Goal: Obtain resource: Download file/media

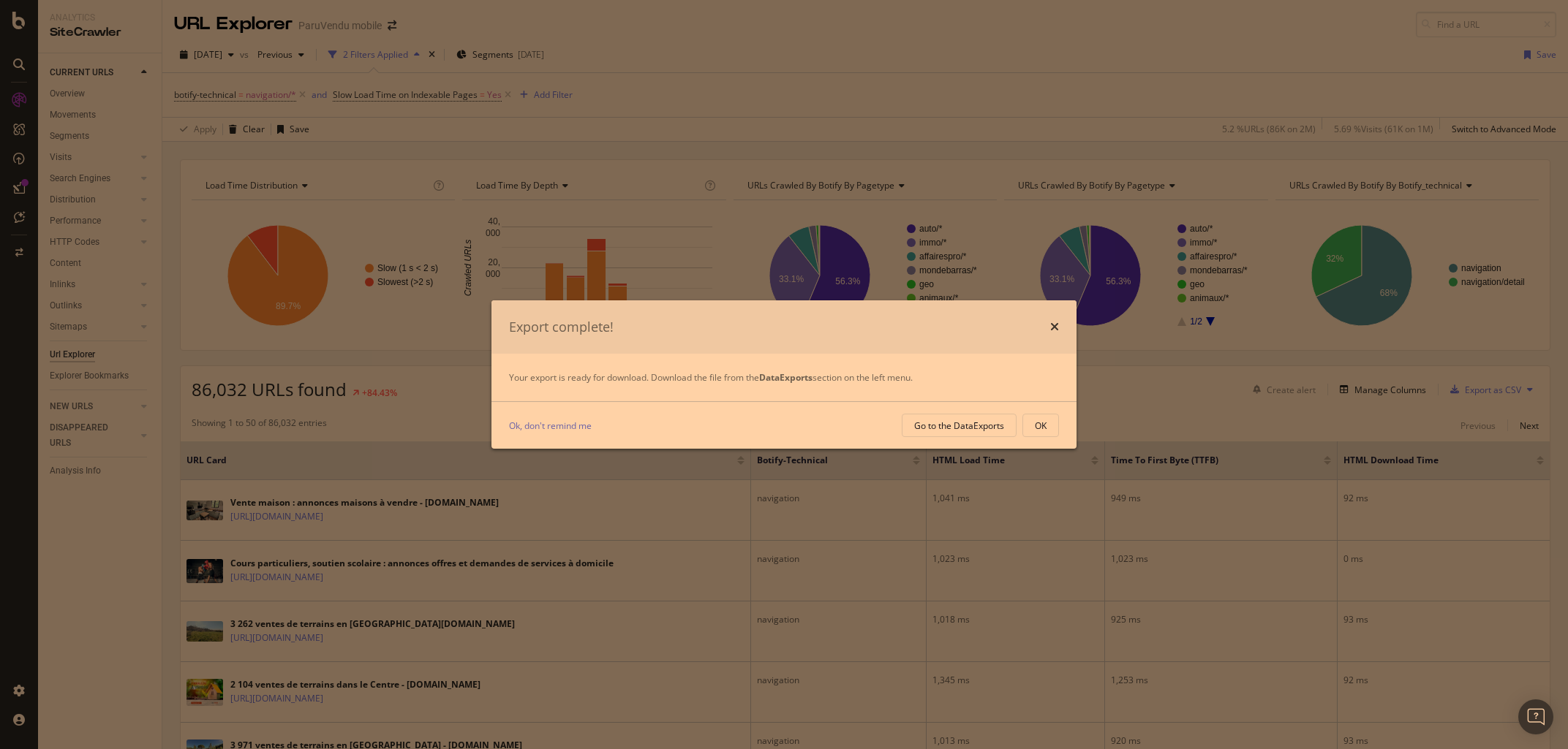
click at [93, 530] on div "Export complete! Your export is ready for download. Download the file from the …" at bounding box center [784, 374] width 1568 height 749
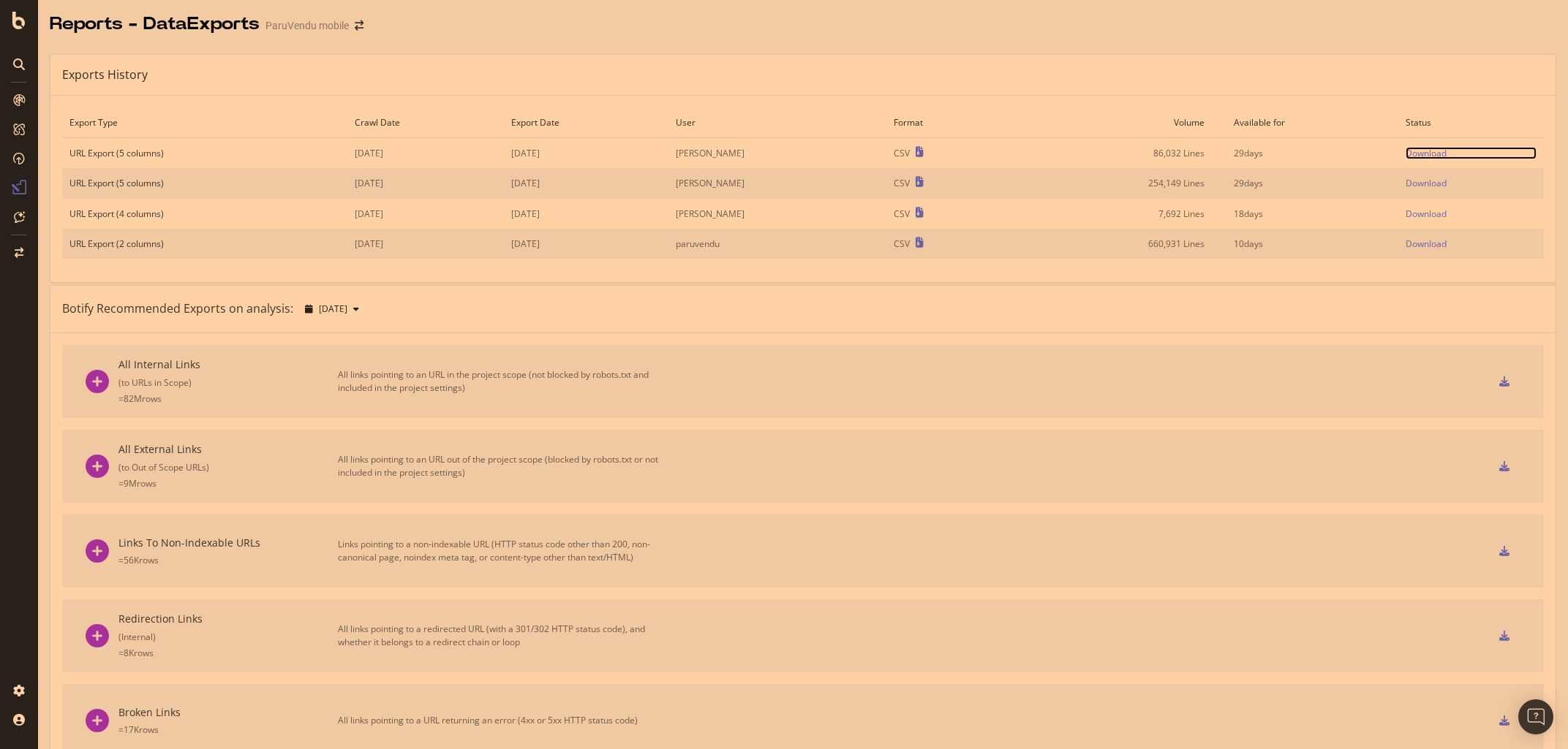
click at [1421, 155] on div "Download" at bounding box center [1426, 153] width 41 height 12
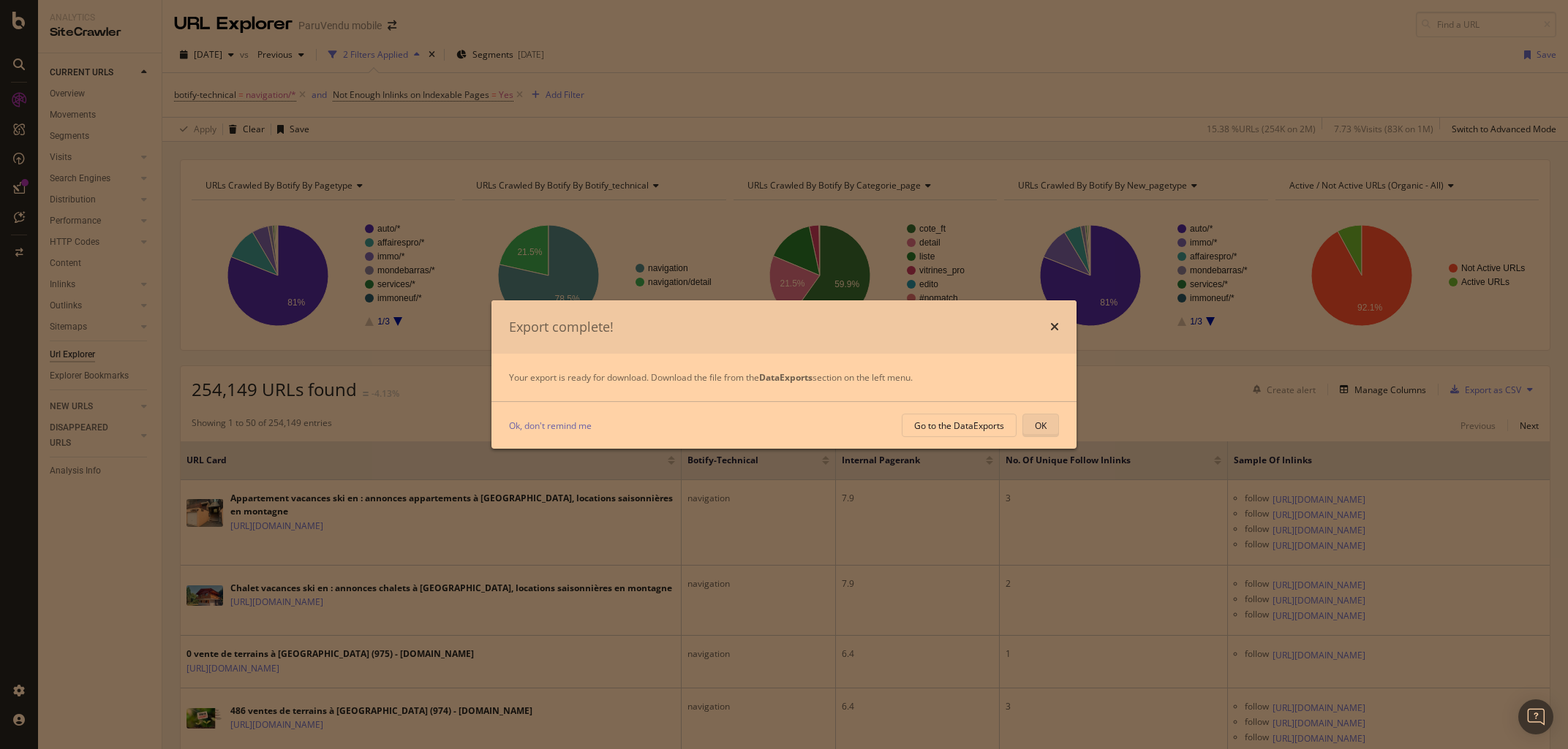
click at [1039, 430] on div "OK" at bounding box center [1042, 426] width 12 height 12
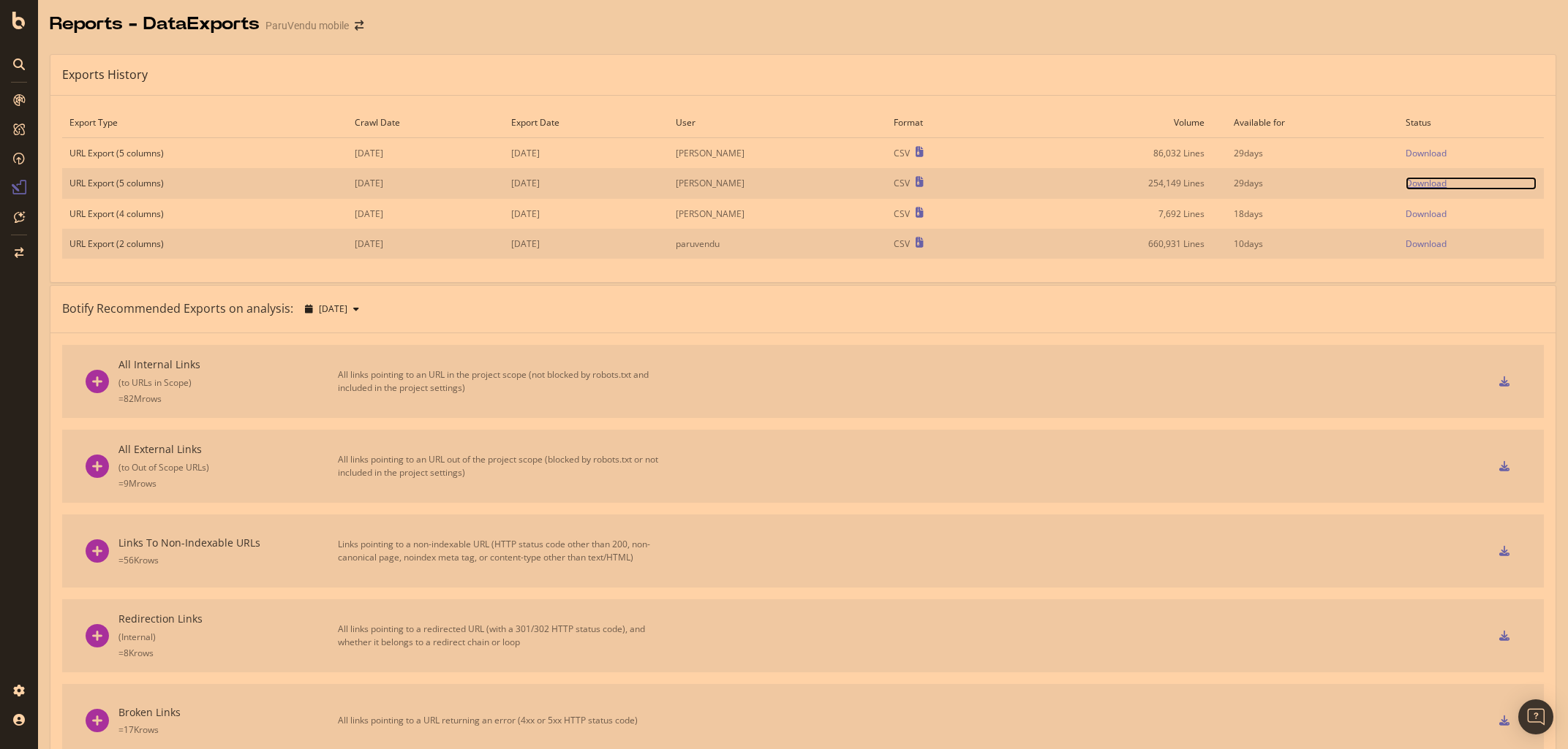
click at [1432, 182] on div "Download" at bounding box center [1426, 183] width 41 height 12
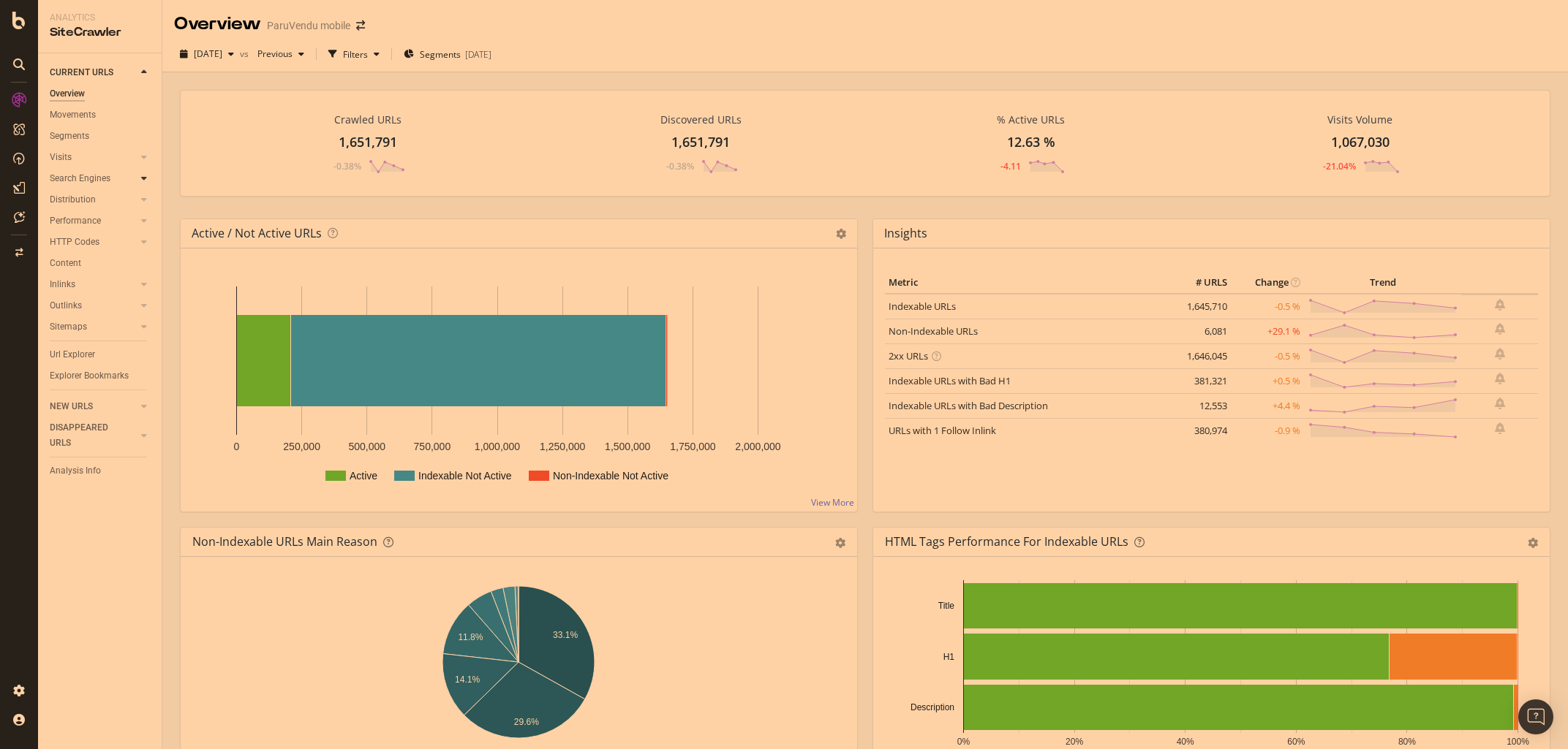
click at [141, 175] on icon at bounding box center [143, 178] width 6 height 9
click at [86, 202] on div "Top Charts" at bounding box center [78, 200] width 43 height 16
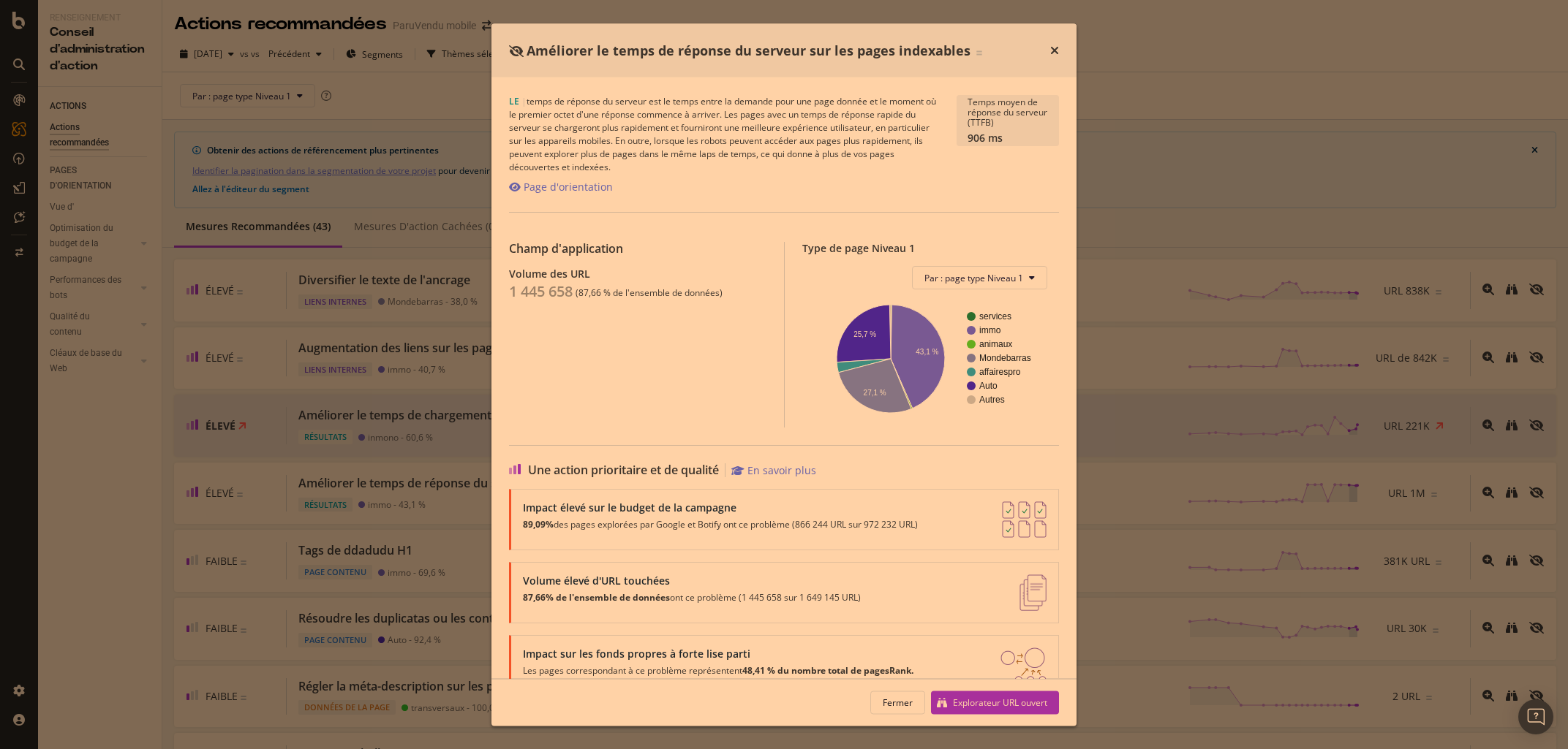
scroll to position [36, 0]
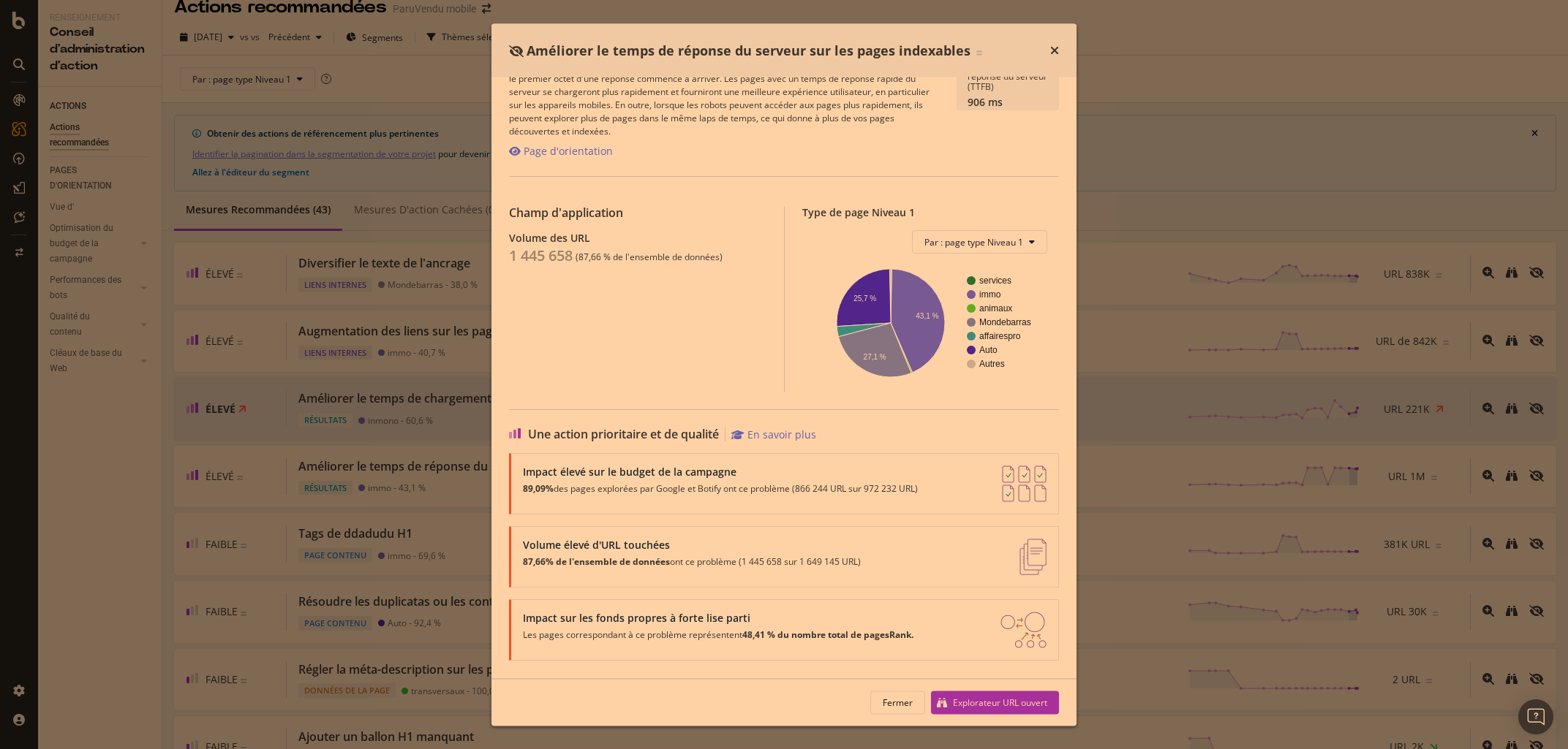
click at [1051, 58] on div "Temps" at bounding box center [1055, 50] width 9 height 19
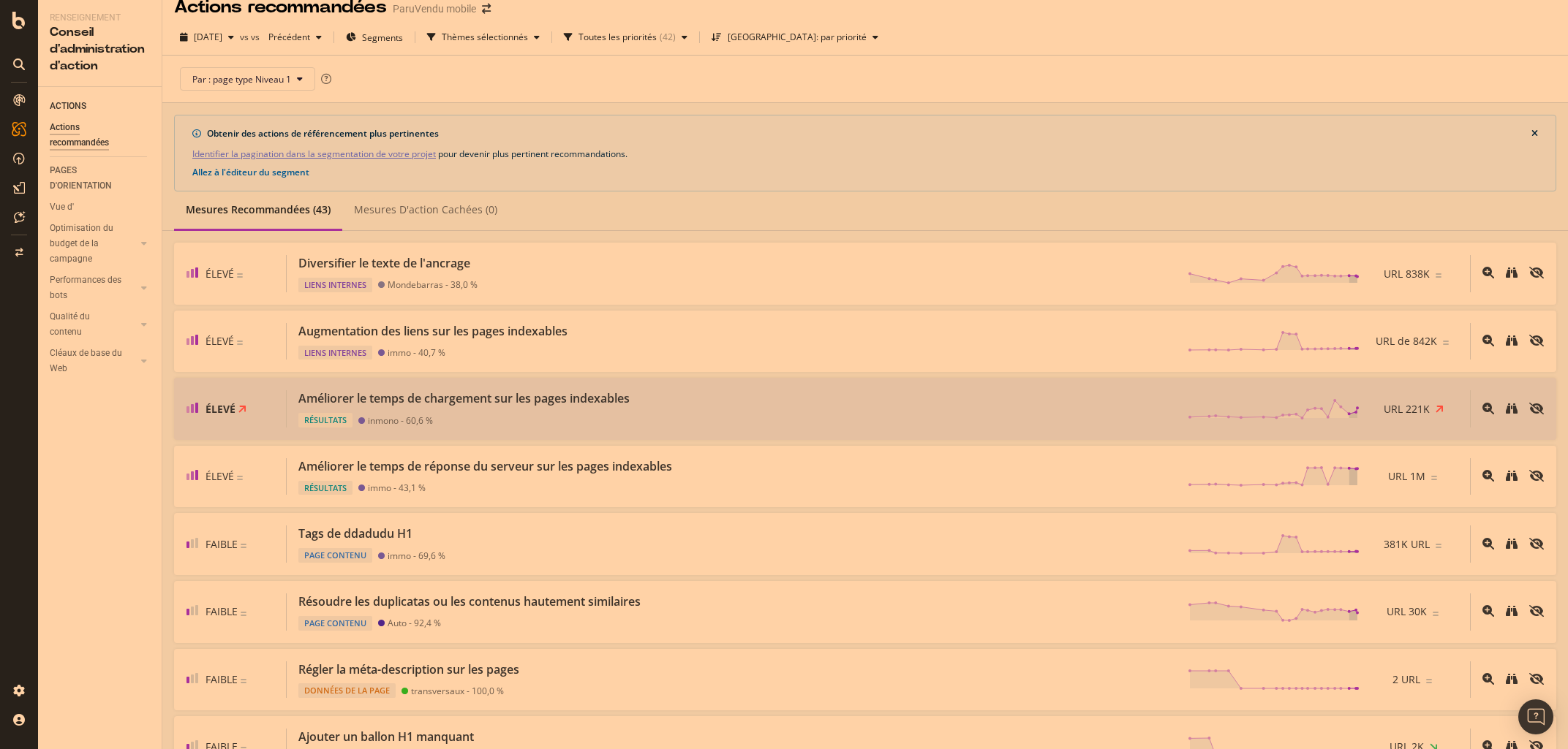
scroll to position [16, 0]
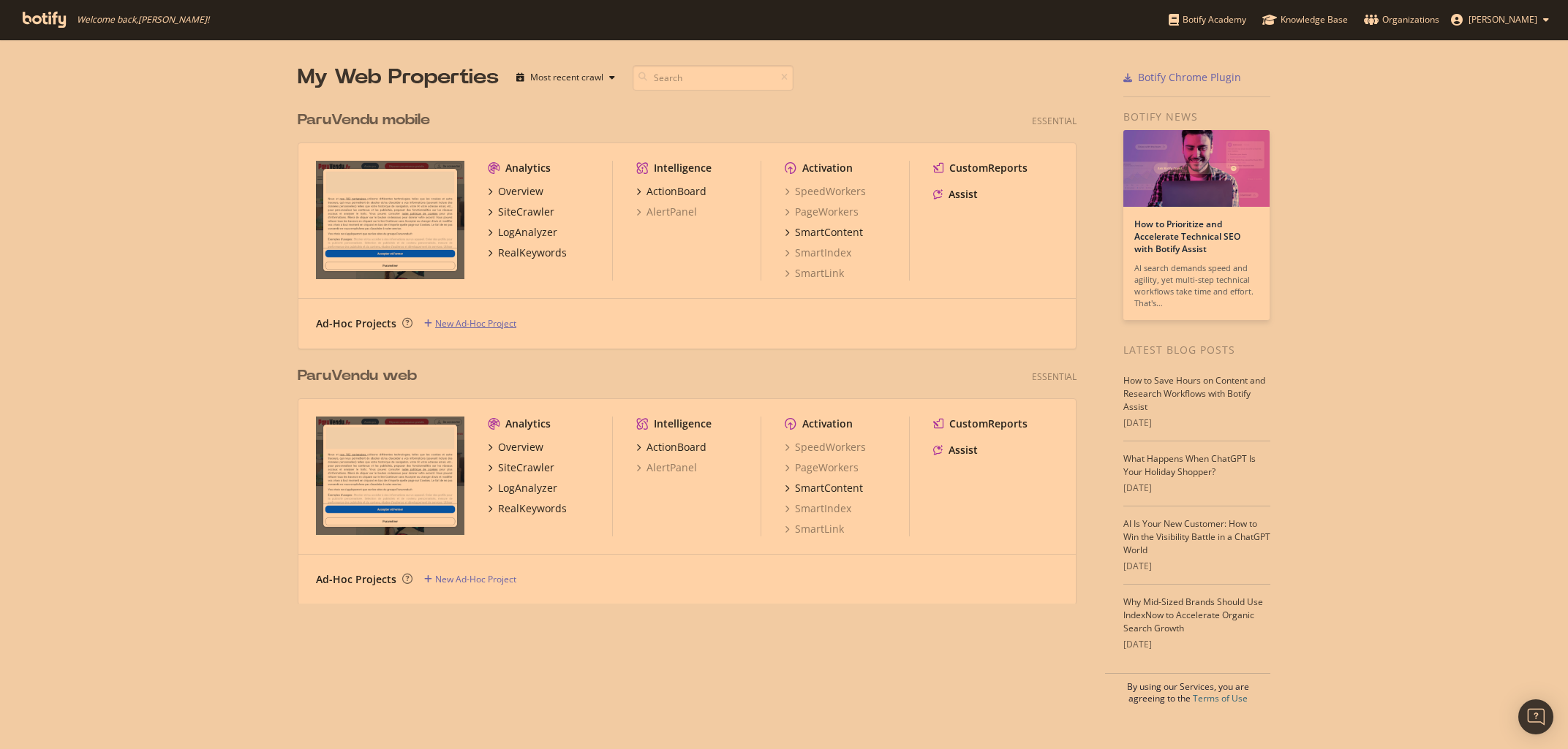
scroll to position [749, 1568]
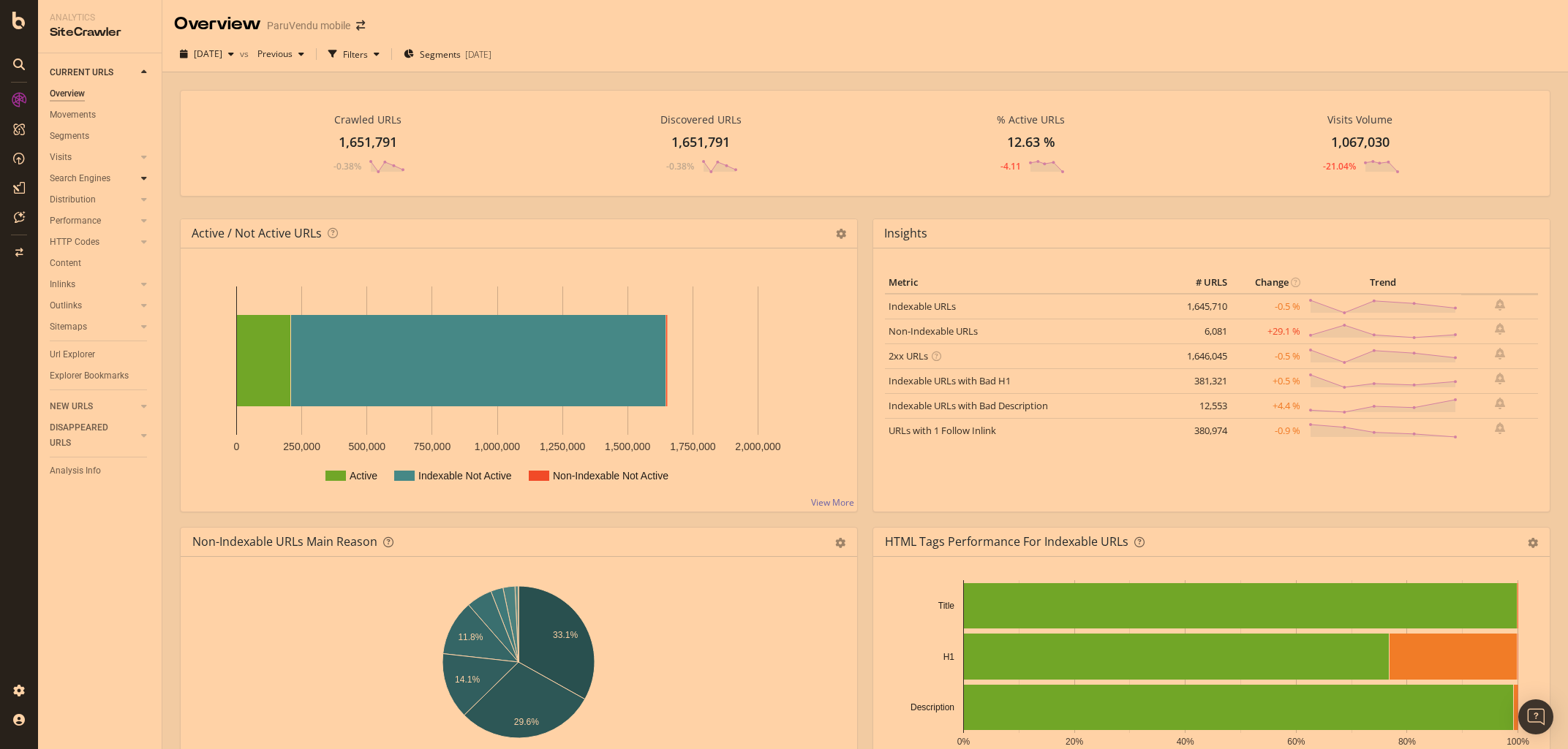
click at [138, 179] on div at bounding box center [143, 178] width 15 height 15
click at [88, 200] on div "Top Charts" at bounding box center [78, 200] width 43 height 16
